Goal: Use online tool/utility: Utilize a website feature to perform a specific function

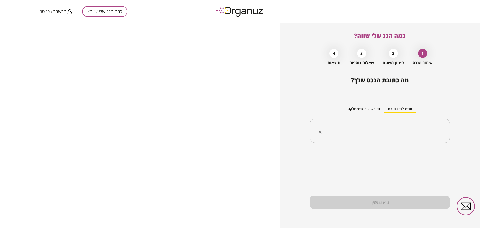
click at [320, 133] on icon "Clear" at bounding box center [320, 132] width 5 height 5
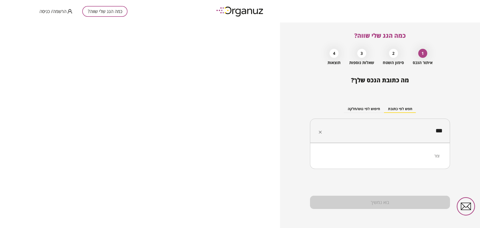
click at [398, 157] on li "זמר" at bounding box center [380, 155] width 127 height 9
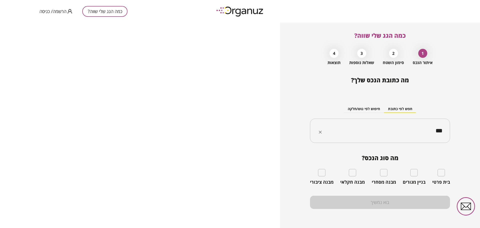
type input "***"
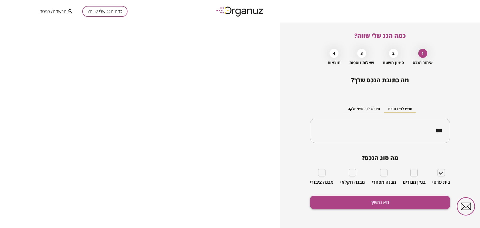
click at [378, 205] on button "בוא נמשיך" at bounding box center [380, 202] width 140 height 13
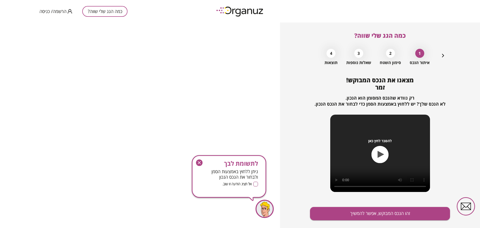
click at [197, 160] on icon "button" at bounding box center [199, 162] width 7 height 7
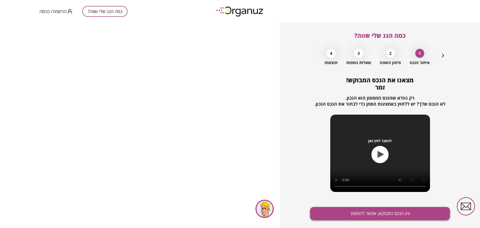
click at [351, 211] on button "זהו הנכס המבוקש, אפשר להמשיך" at bounding box center [380, 213] width 140 height 13
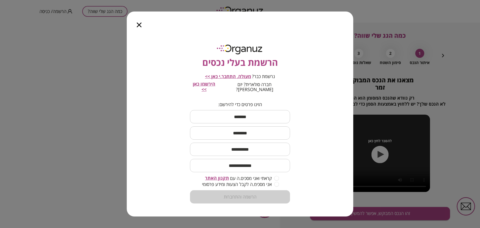
click at [139, 26] on icon "button" at bounding box center [139, 25] width 5 height 5
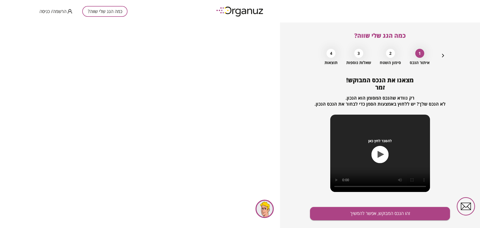
click at [394, 58] on div "2 סימון השטח" at bounding box center [390, 55] width 21 height 19
